Goal: Check status: Check status

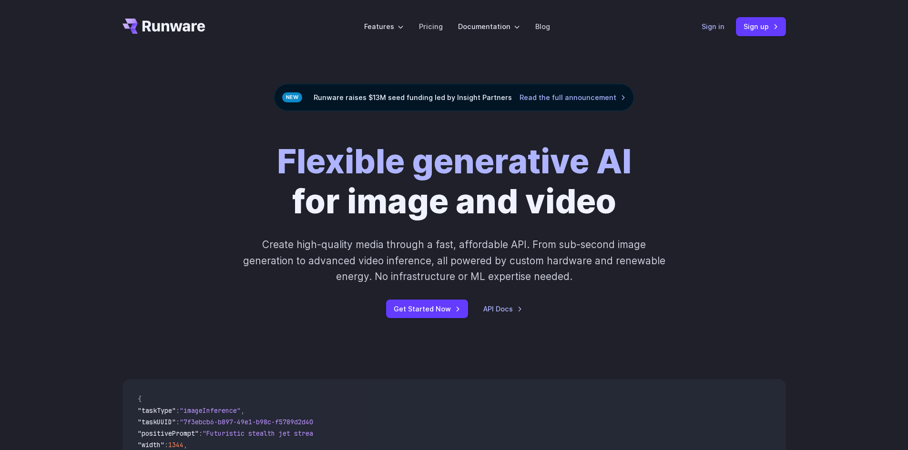
click at [724, 28] on link "Sign in" at bounding box center [712, 26] width 23 height 11
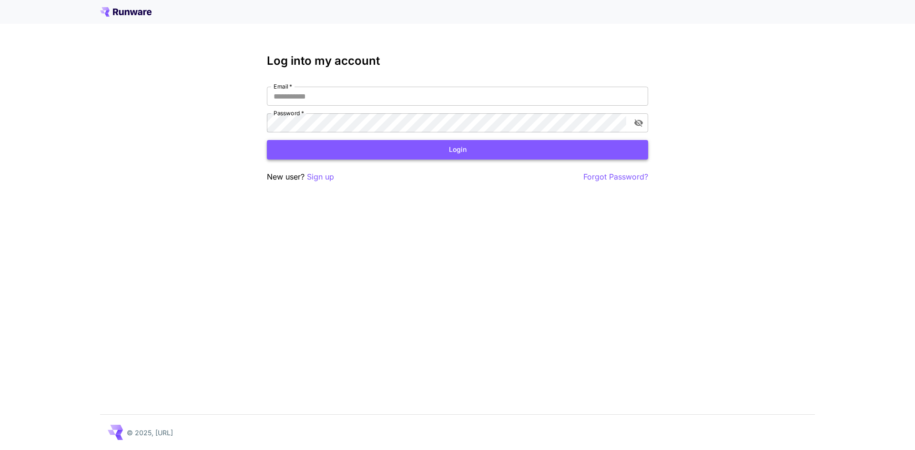
type input "**********"
click at [436, 157] on button "Login" at bounding box center [457, 150] width 381 height 20
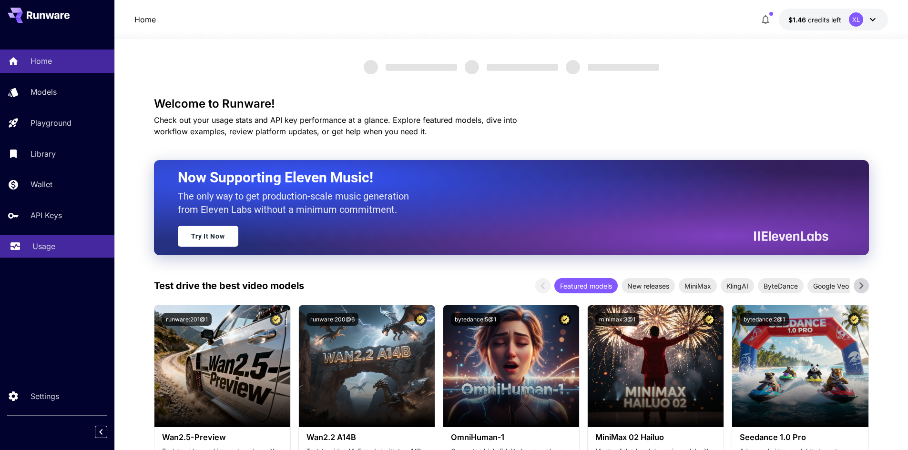
click at [36, 240] on link "Usage" at bounding box center [57, 246] width 114 height 23
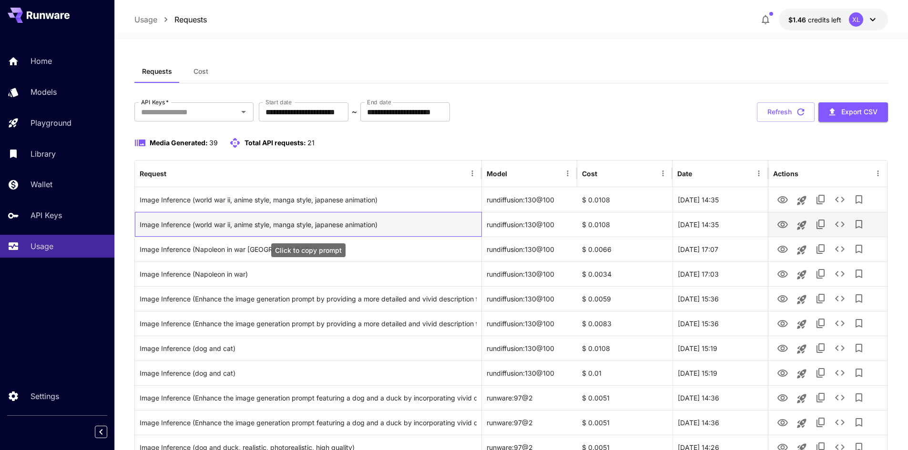
click at [346, 217] on div "Image Inference (world war ii, anime style, manga style, japanese animation)" at bounding box center [308, 225] width 337 height 24
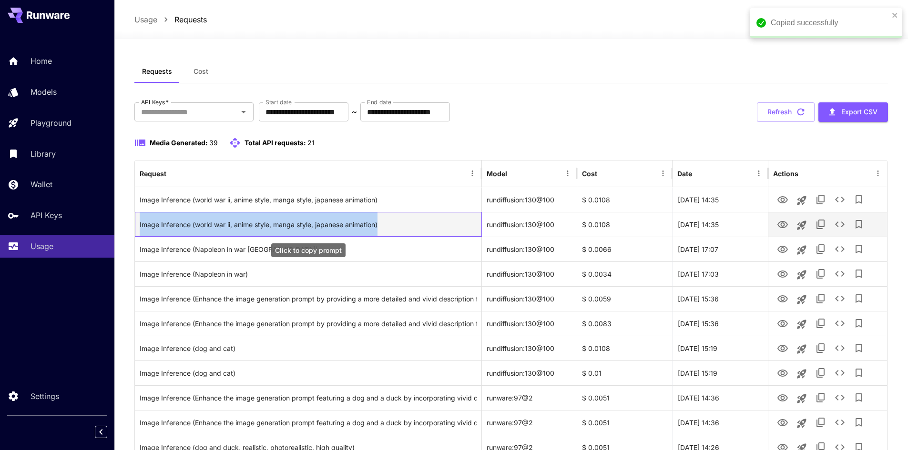
click at [346, 217] on div "Image Inference (world war ii, anime style, manga style, japanese animation)" at bounding box center [308, 225] width 337 height 24
click at [390, 212] on div "Image Inference (world war ii, anime style, manga style, japanese animation)" at bounding box center [308, 224] width 347 height 25
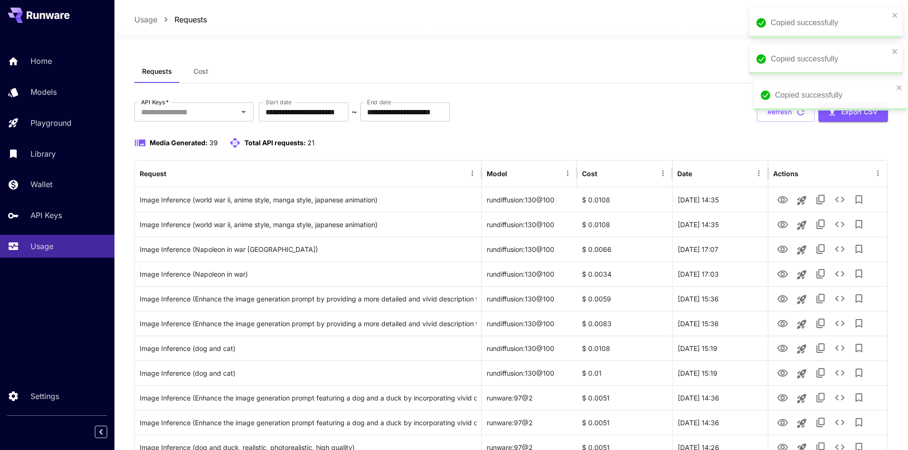
drag, startPoint x: 894, startPoint y: 101, endPoint x: 898, endPoint y: 80, distance: 21.8
click at [899, 80] on div "Copied successfully" at bounding box center [830, 95] width 152 height 30
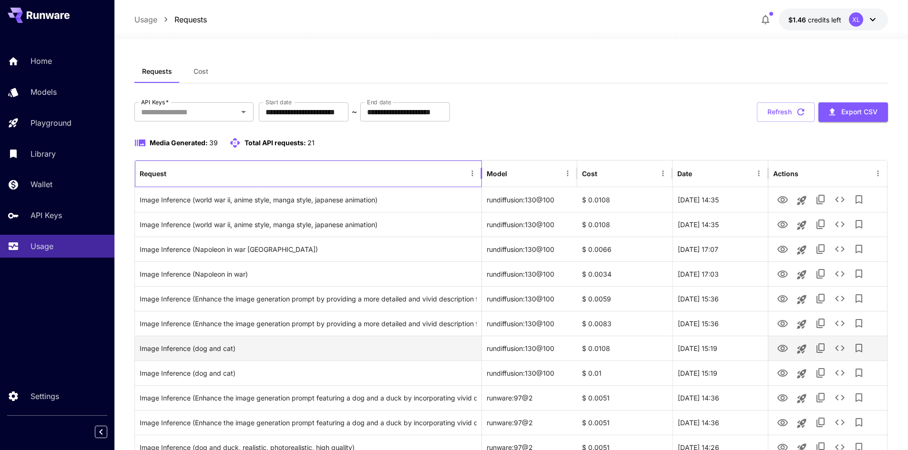
drag, startPoint x: 361, startPoint y: 170, endPoint x: 395, endPoint y: 349, distance: 182.0
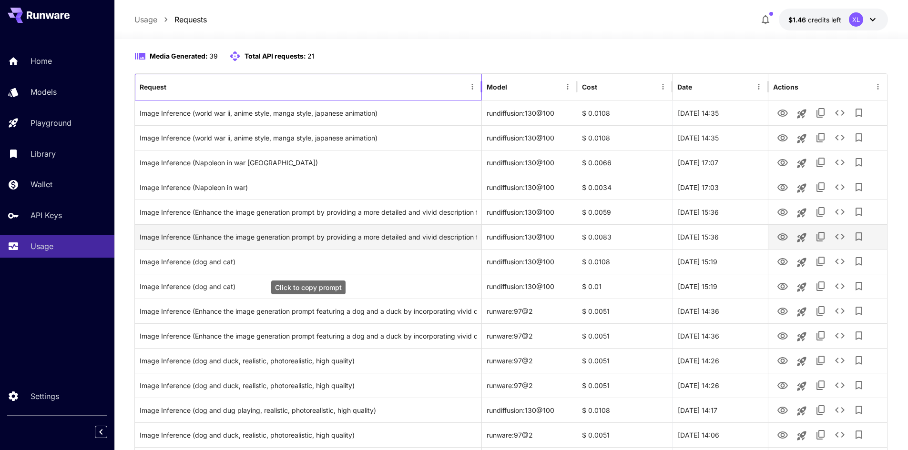
scroll to position [95, 0]
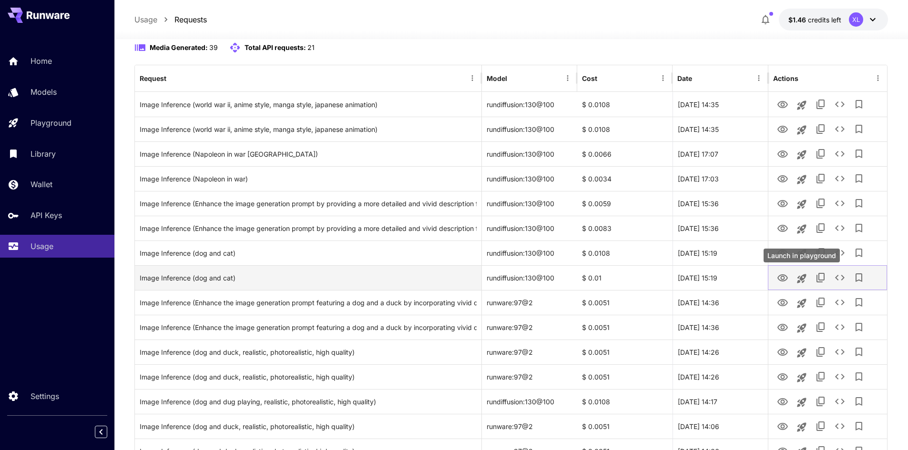
click at [806, 276] on icon "Launch in playground" at bounding box center [801, 278] width 11 height 11
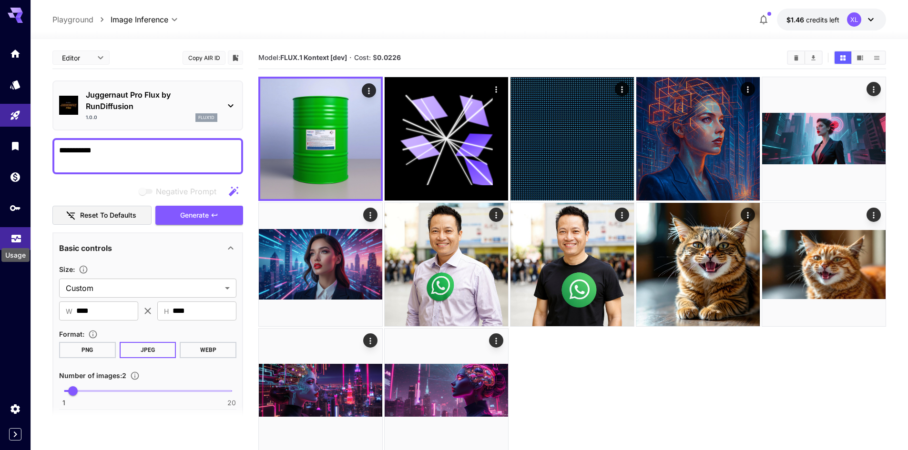
click at [20, 232] on icon "Usage" at bounding box center [15, 235] width 11 height 11
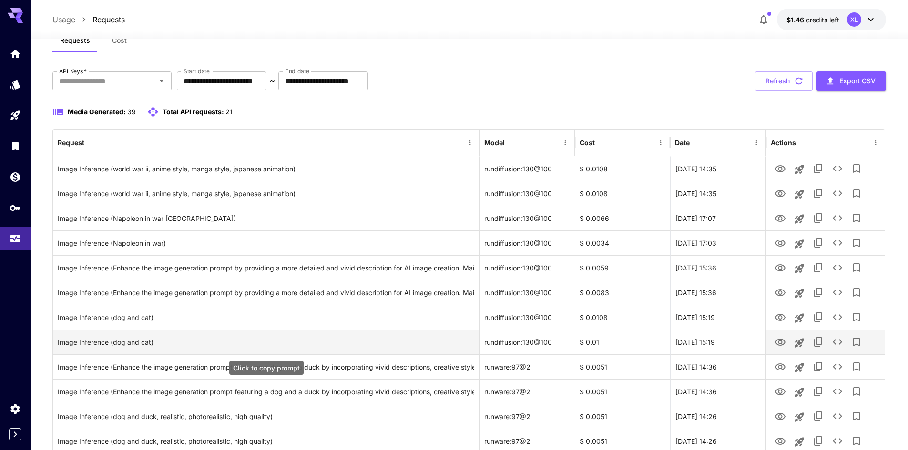
scroll to position [48, 0]
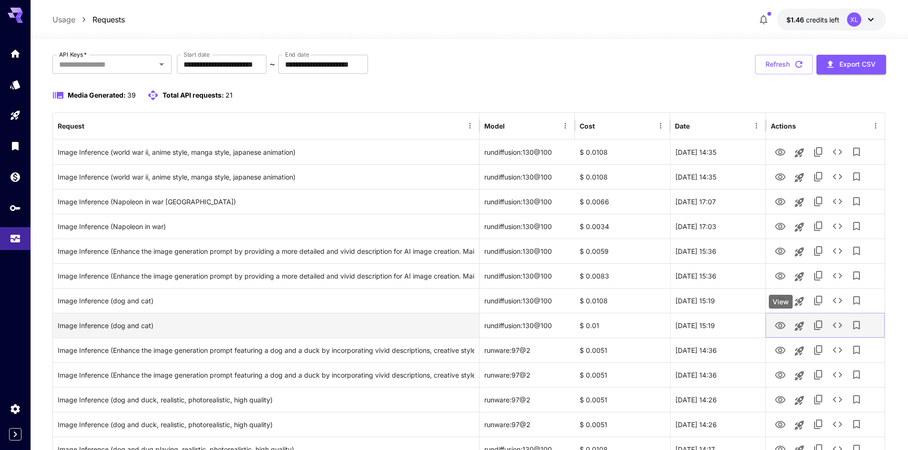
click at [777, 323] on icon "View" at bounding box center [779, 325] width 11 height 11
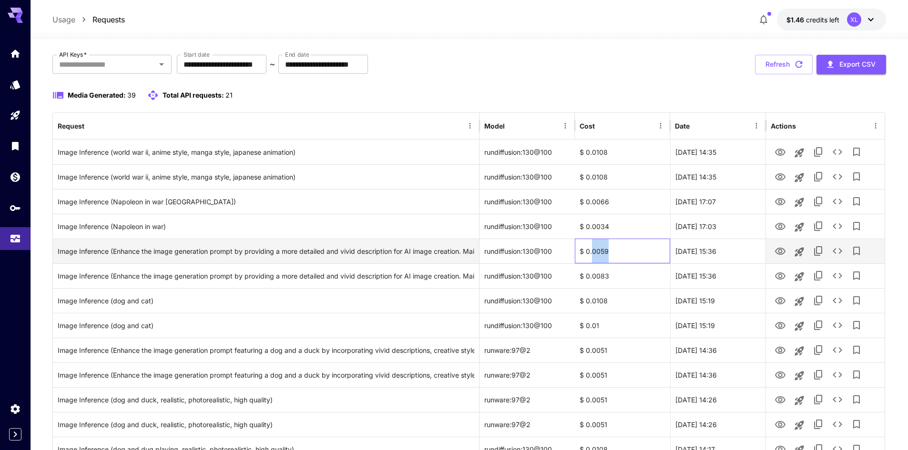
drag, startPoint x: 592, startPoint y: 247, endPoint x: 633, endPoint y: 253, distance: 41.4
click at [633, 253] on div "$ 0.0059" at bounding box center [622, 251] width 95 height 25
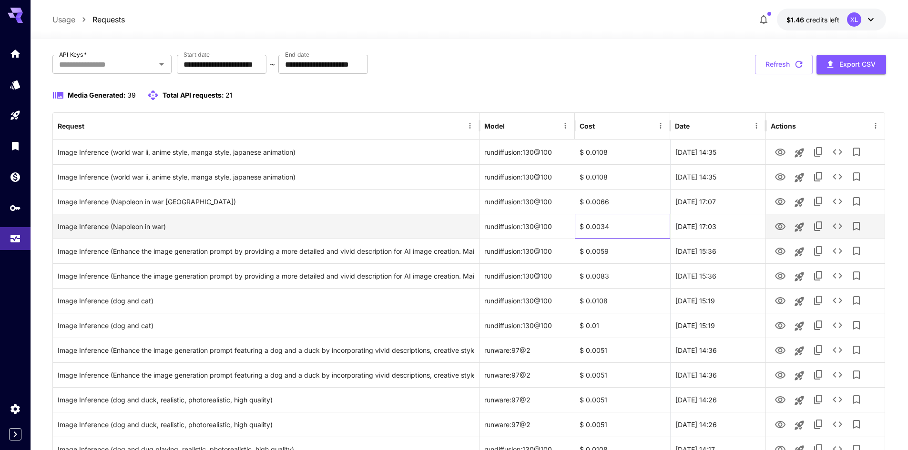
click at [638, 220] on div "$ 0.0034" at bounding box center [622, 226] width 95 height 25
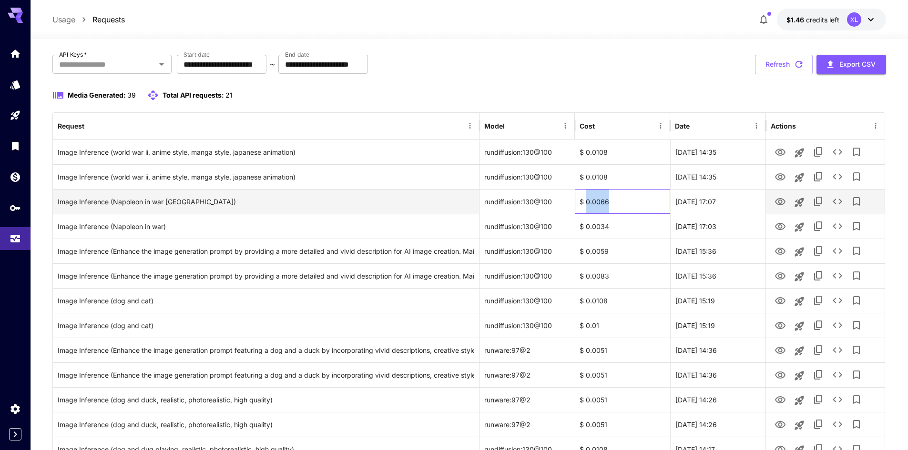
drag, startPoint x: 622, startPoint y: 203, endPoint x: 586, endPoint y: 199, distance: 36.5
click at [586, 199] on div "$ 0.0066" at bounding box center [622, 201] width 95 height 25
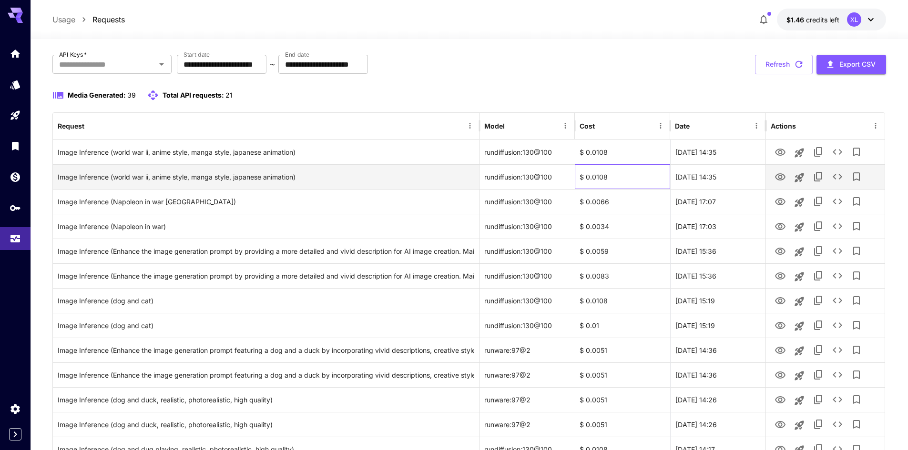
click at [601, 180] on div "$ 0.0108" at bounding box center [622, 176] width 95 height 25
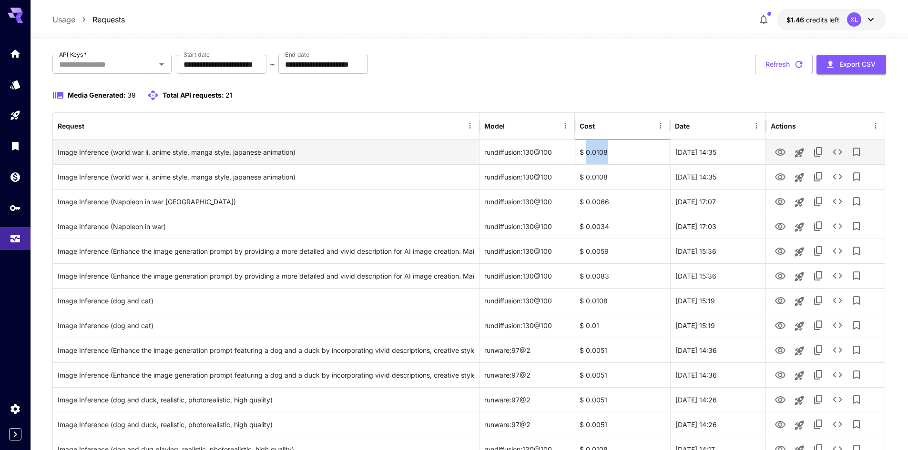
drag, startPoint x: 618, startPoint y: 149, endPoint x: 587, endPoint y: 148, distance: 30.0
click at [587, 148] on div "$ 0.0108" at bounding box center [622, 152] width 95 height 25
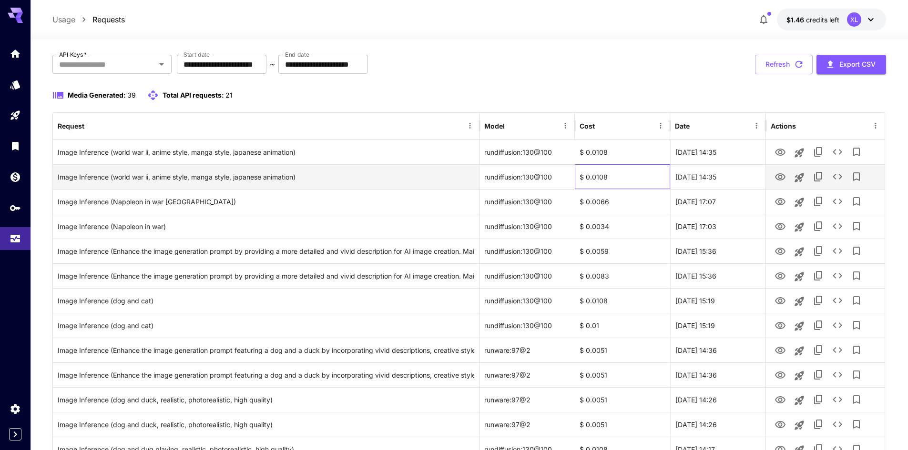
click at [624, 181] on div "$ 0.0108" at bounding box center [622, 176] width 95 height 25
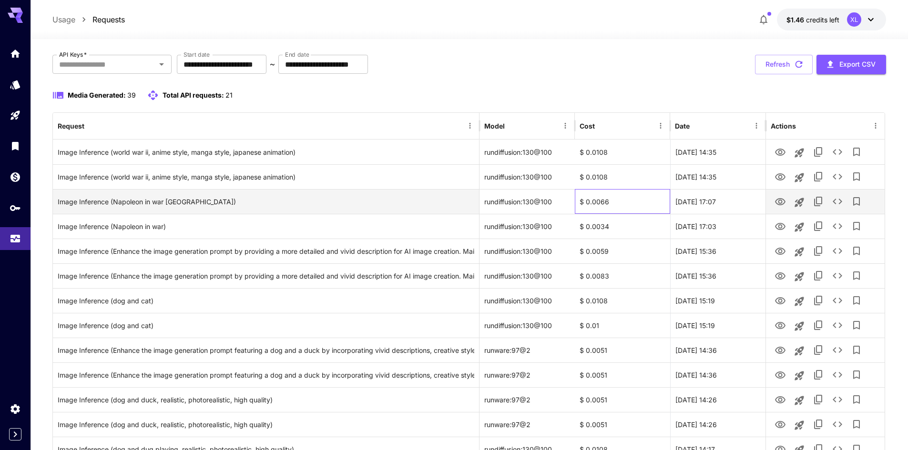
click at [583, 198] on div "$ 0.0066" at bounding box center [622, 201] width 95 height 25
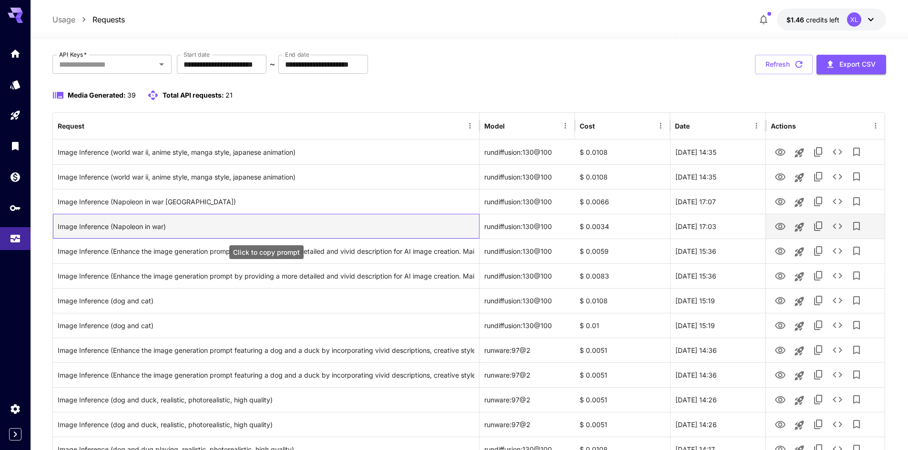
click at [458, 214] on div "Image Inference (Napoleon in war)" at bounding box center [266, 226] width 416 height 24
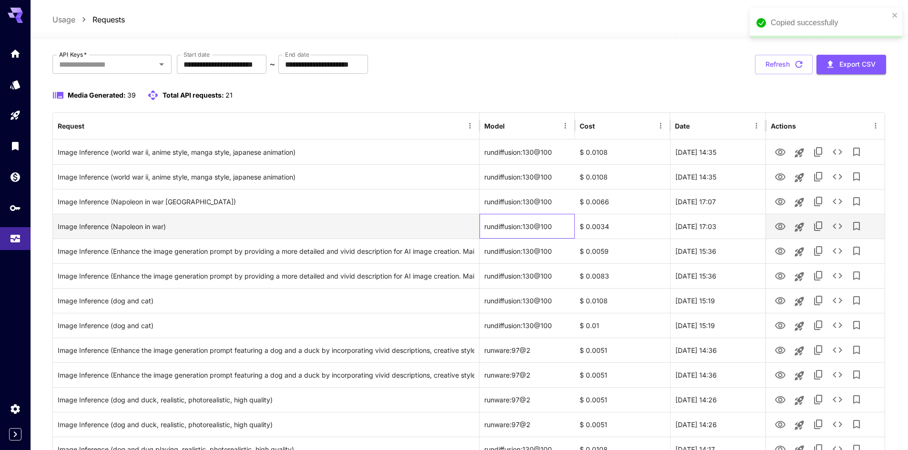
click at [550, 219] on div "rundiffusion:130@100" at bounding box center [526, 226] width 95 height 25
click at [625, 230] on div "$ 0.0034" at bounding box center [622, 226] width 95 height 25
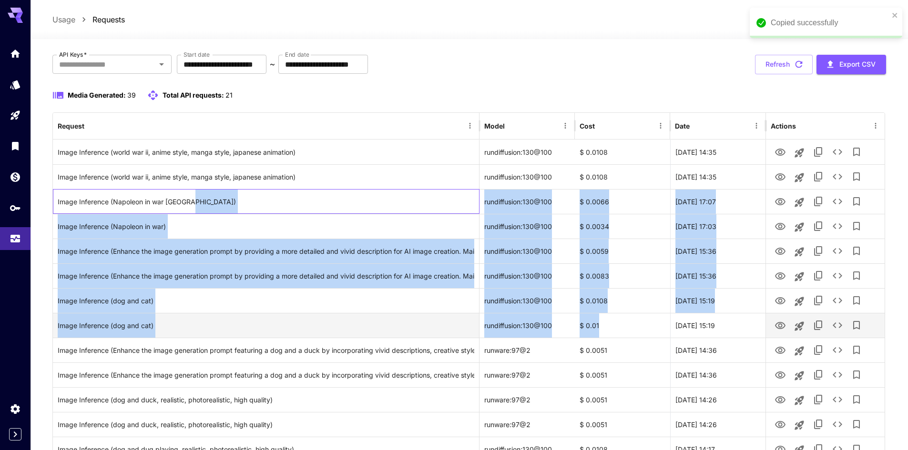
drag, startPoint x: 549, startPoint y: 265, endPoint x: 642, endPoint y: 320, distance: 107.9
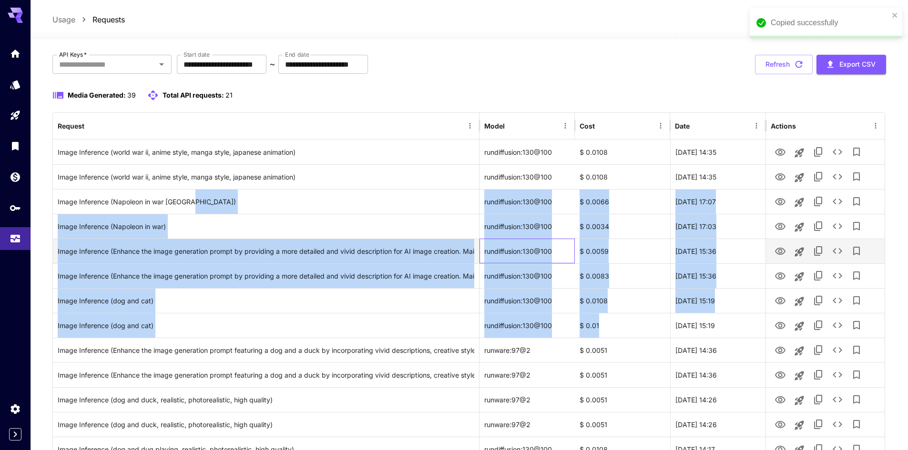
click at [537, 246] on div "rundiffusion:130@100" at bounding box center [526, 251] width 95 height 25
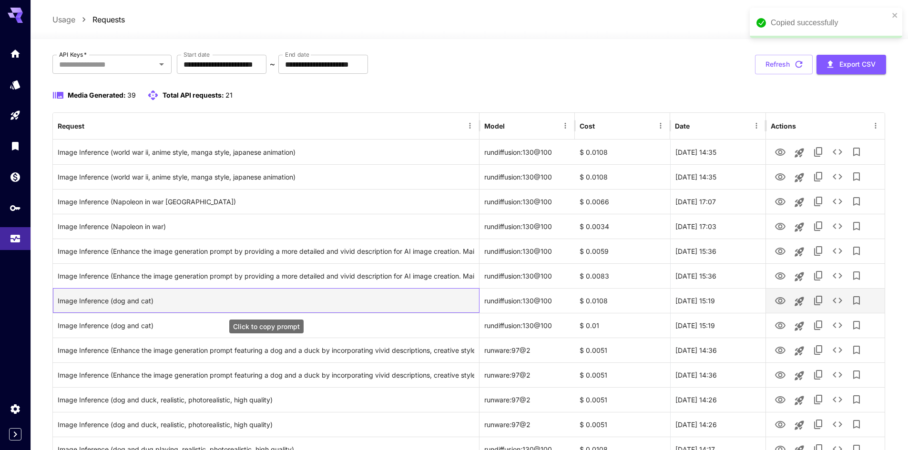
click at [285, 304] on div "Image Inference (dog and cat)" at bounding box center [266, 301] width 416 height 24
drag, startPoint x: 254, startPoint y: 122, endPoint x: 617, endPoint y: 297, distance: 402.6
click at [620, 295] on div "$ 0.0108" at bounding box center [622, 300] width 95 height 25
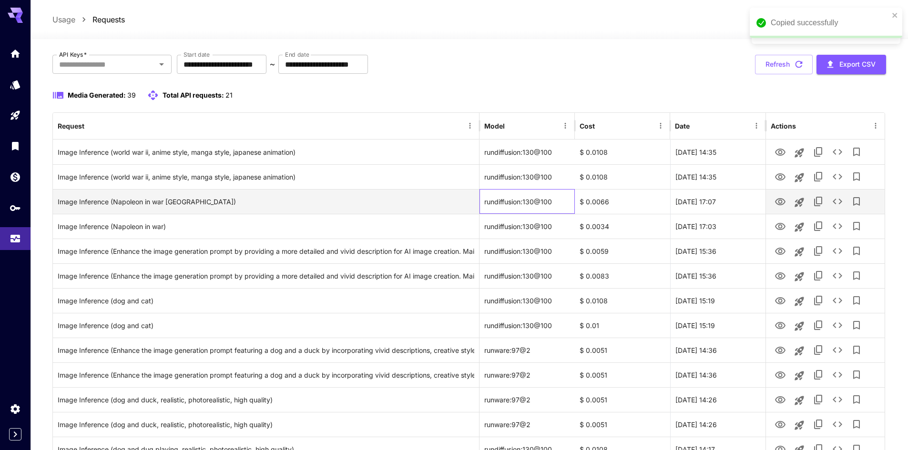
click at [508, 202] on div "rundiffusion:130@100" at bounding box center [526, 201] width 95 height 25
click at [574, 199] on div "rundiffusion:130@100" at bounding box center [526, 201] width 95 height 25
click at [616, 202] on div "$ 0.0066" at bounding box center [622, 201] width 95 height 25
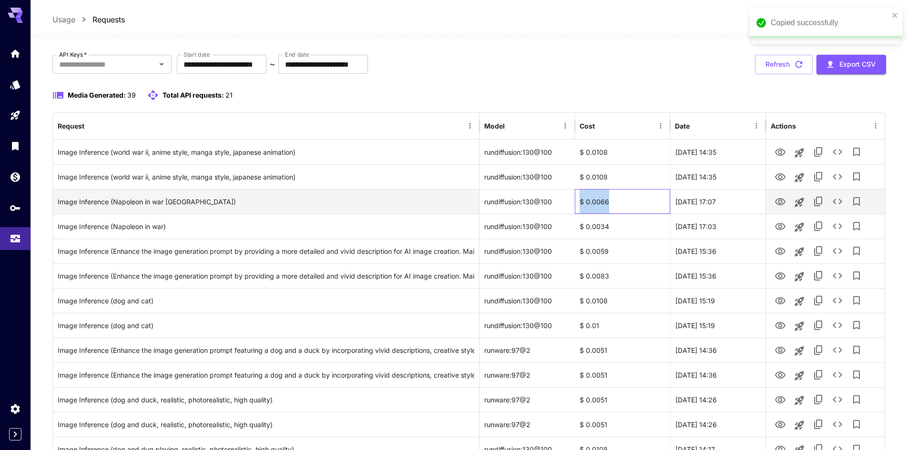
click at [616, 202] on div "$ 0.0066" at bounding box center [622, 201] width 95 height 25
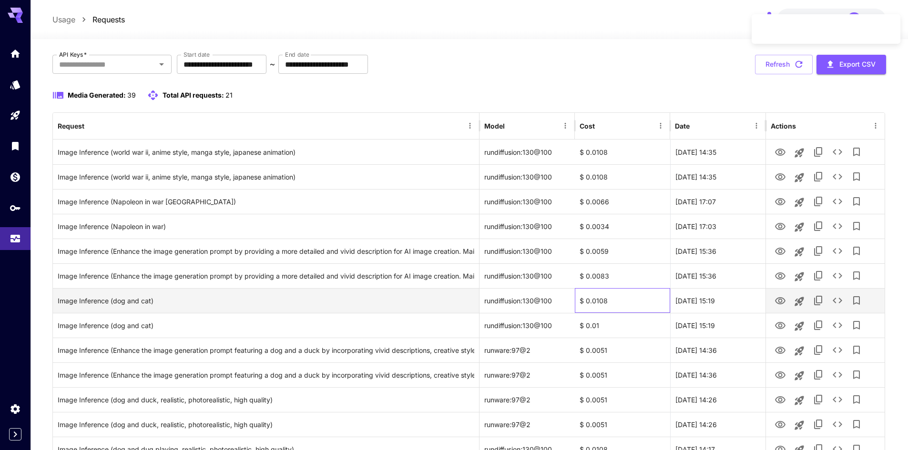
click at [621, 291] on div "$ 0.0108" at bounding box center [622, 300] width 95 height 25
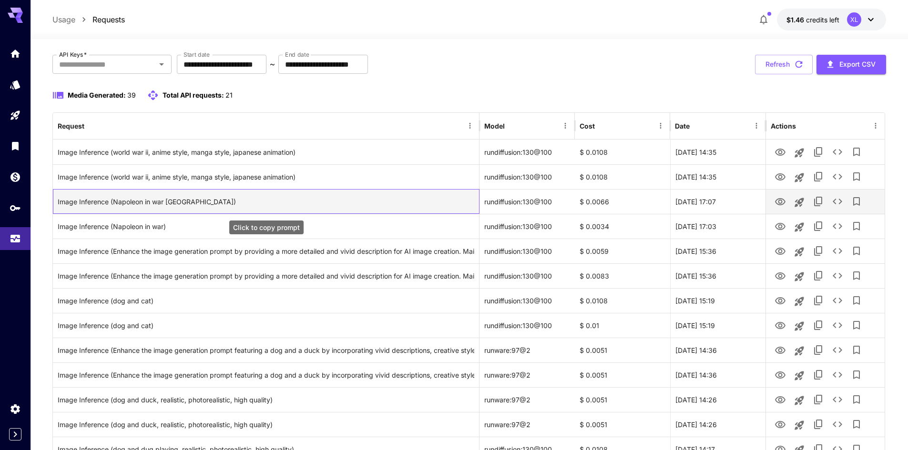
click at [171, 205] on div "Image Inference (Napoleon in war [GEOGRAPHIC_DATA])" at bounding box center [266, 202] width 416 height 24
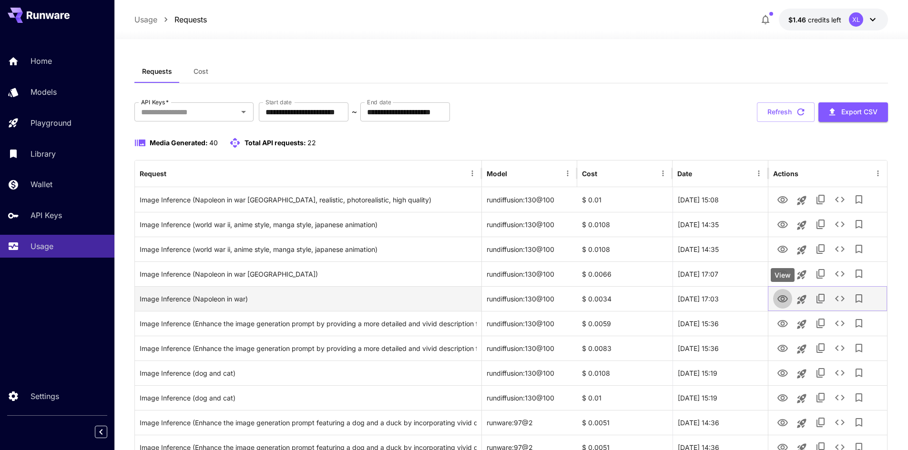
click at [783, 298] on icon "View" at bounding box center [782, 298] width 10 height 7
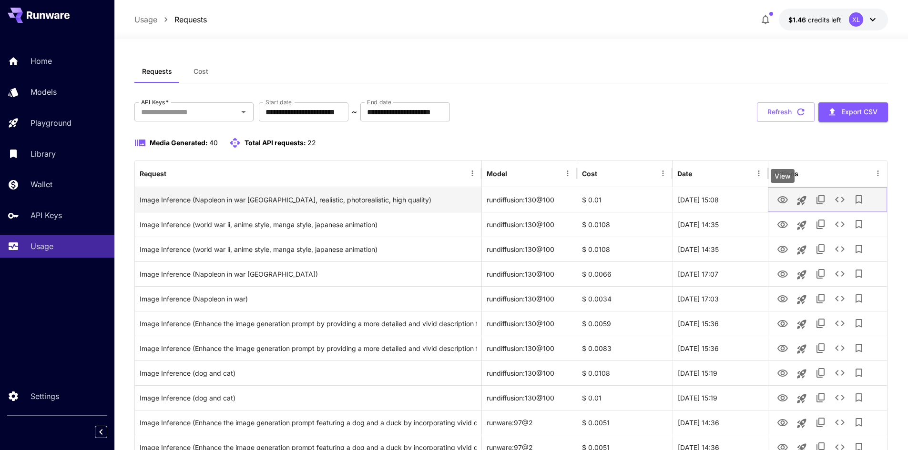
click at [782, 200] on icon "View" at bounding box center [782, 199] width 11 height 11
